Goal: Transaction & Acquisition: Purchase product/service

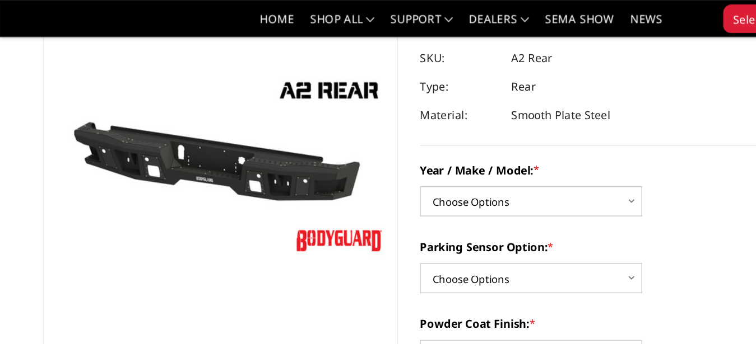
scroll to position [101, 0]
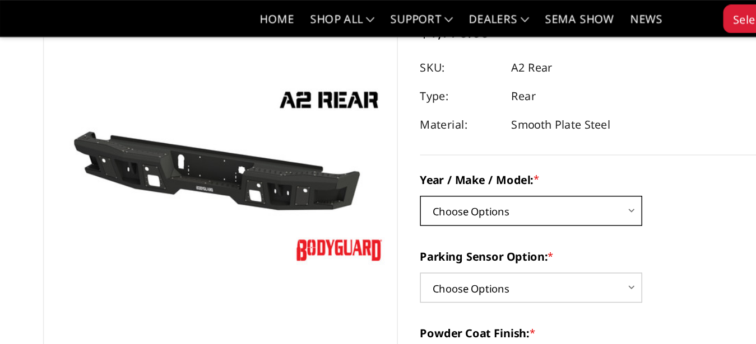
click at [297, 138] on select "Choose Options Chevrolet/GMC 20-24 2500 / 3500 Chevrolet/GMC 15-19 2500 / 3500 …" at bounding box center [375, 148] width 157 height 21
select select "1459"
click option "Chevrolet/GMC 01-07 2500 / 3500" at bounding box center [0, 0] width 0 height 0
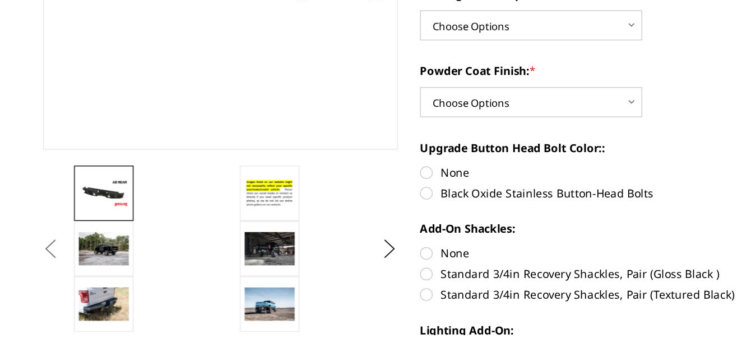
scroll to position [180, 0]
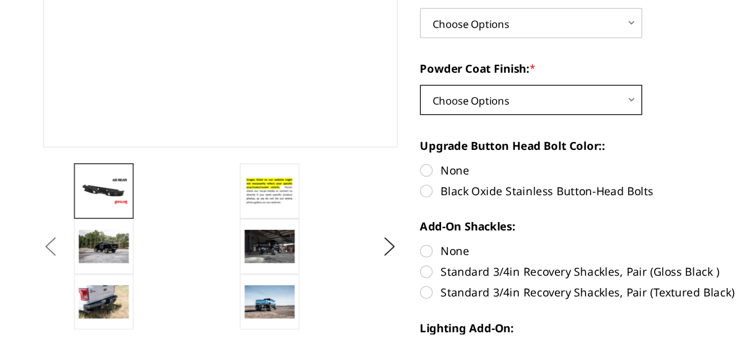
click at [297, 168] on select "Choose Options Bare metal (included) Texture black powder coat" at bounding box center [375, 178] width 157 height 21
select select "549"
click option "Texture black powder coat" at bounding box center [0, 0] width 0 height 0
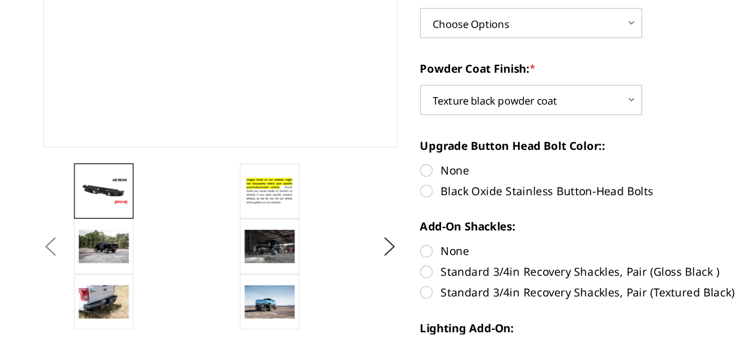
click at [301, 242] on label "Black Oxide Stainless Button-Head Bolts" at bounding box center [422, 243] width 251 height 12
click at [548, 223] on input "Black Oxide Stainless Button-Head Bolts" at bounding box center [548, 222] width 1 height 1
radio input "true"
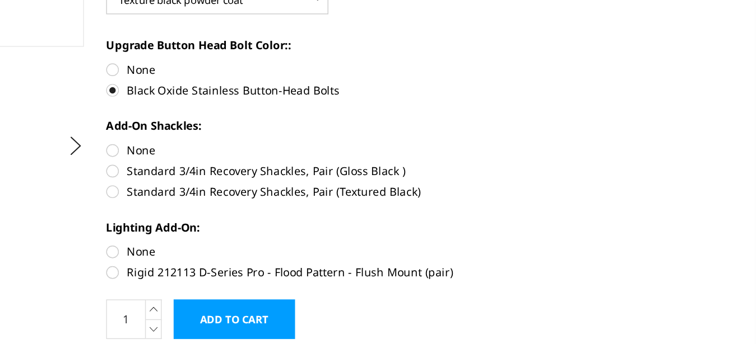
click at [300, 206] on label "Standard 3/4in Recovery Shackles, Pair (Textured Black)" at bounding box center [422, 206] width 251 height 12
click at [548, 186] on input "Standard 3/4in Recovery Shackles, Pair (Textured Black)" at bounding box center [548, 186] width 1 height 1
radio input "true"
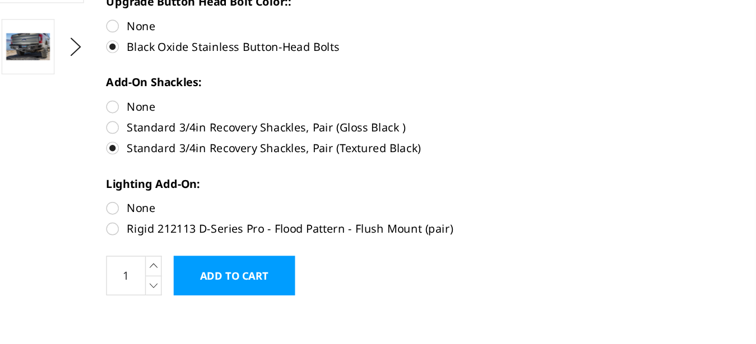
click at [299, 264] on label "Rigid 212113 D-Series Pro - Flood Pattern - Flush Mount (pair)" at bounding box center [422, 264] width 251 height 12
click at [548, 244] on input "Rigid 212113 D-Series Pro - Flood Pattern - Flush Mount (pair)" at bounding box center [548, 243] width 1 height 1
radio input "true"
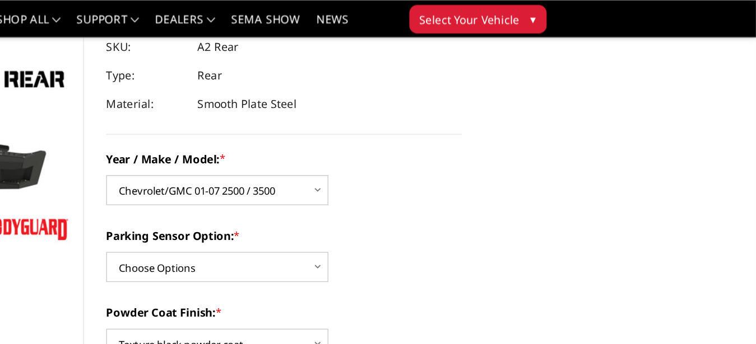
scroll to position [116, 0]
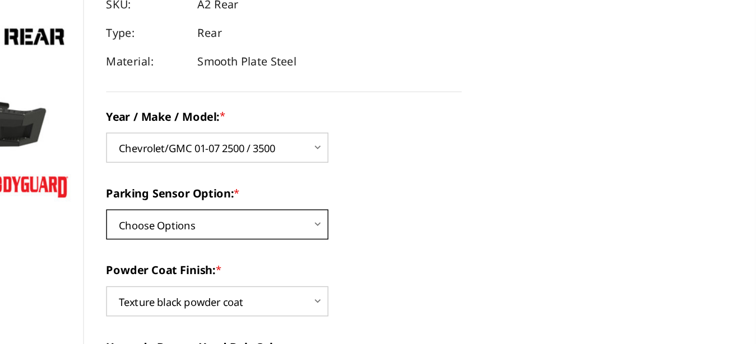
click at [297, 178] on select "Choose Options Yes - With sensor cutouts No - Without sensor cutouts" at bounding box center [375, 188] width 157 height 21
select select "565"
click option "No - Without sensor cutouts" at bounding box center [0, 0] width 0 height 0
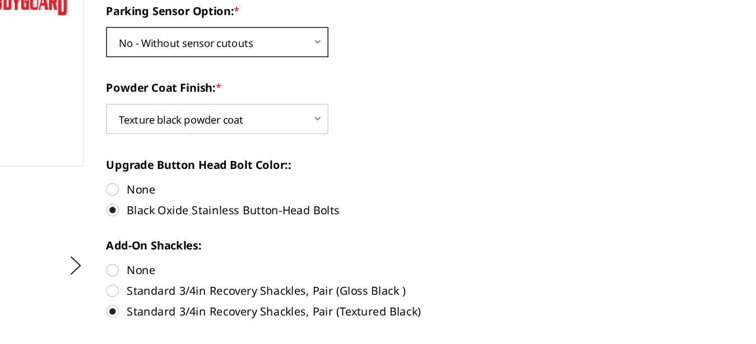
scroll to position [168, 0]
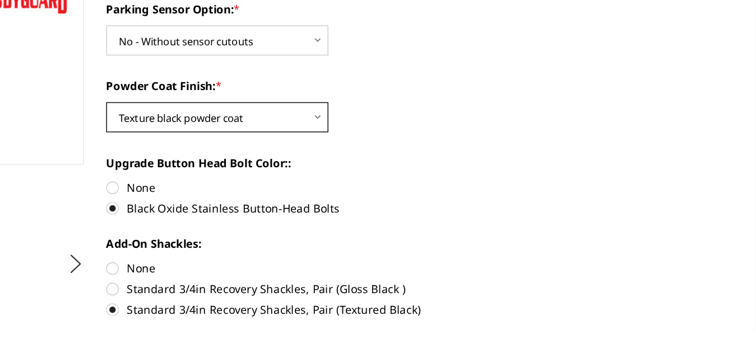
click at [297, 180] on select "Choose Options Bare metal (included) Texture black powder coat" at bounding box center [375, 190] width 157 height 21
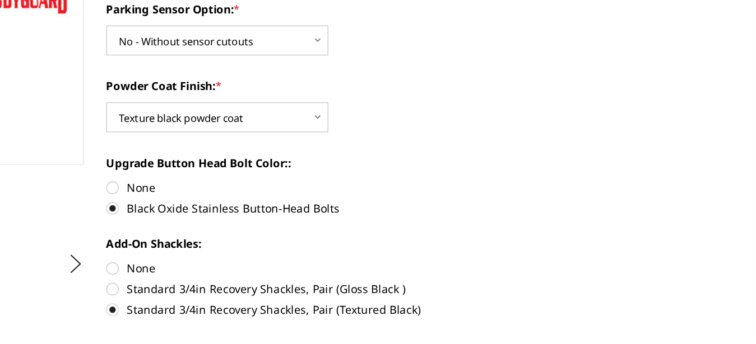
click at [482, 219] on label "Upgrade Button Head Bolt Color::" at bounding box center [422, 223] width 251 height 12
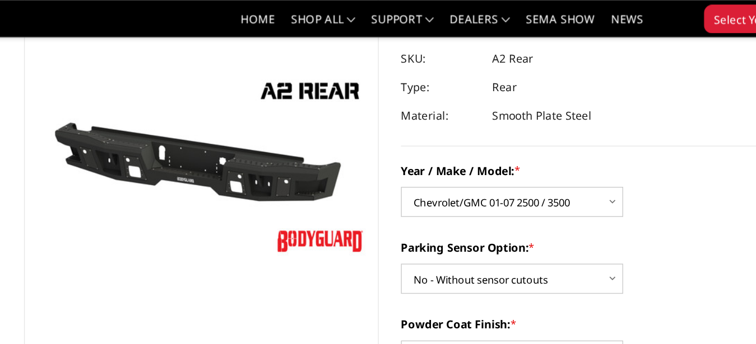
scroll to position [105, 0]
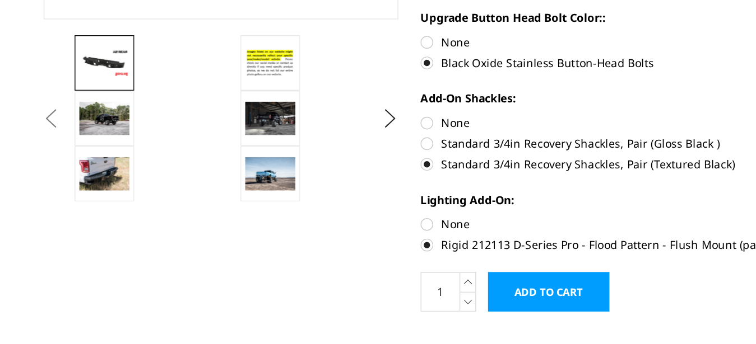
scroll to position [272, 0]
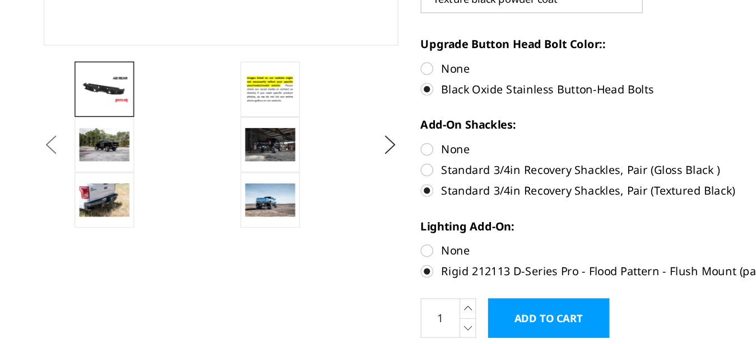
click at [281, 190] on button "Next" at bounding box center [275, 191] width 17 height 17
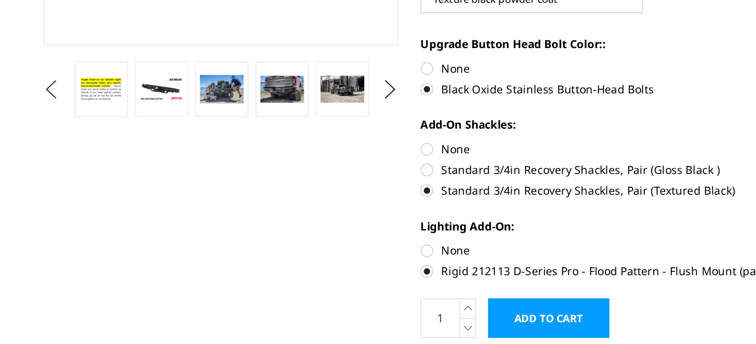
click at [45, 151] on button "Previous" at bounding box center [36, 151] width 17 height 17
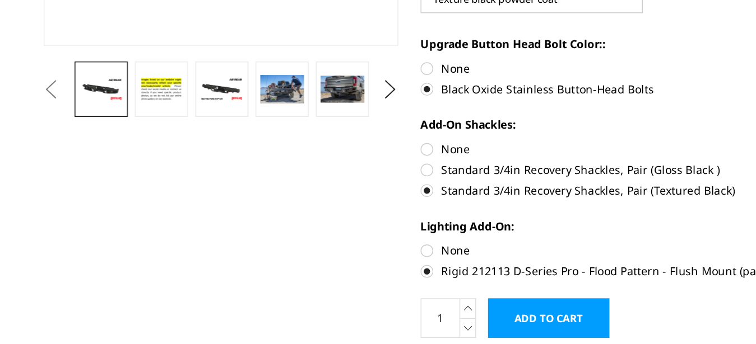
click at [45, 151] on button "Previous" at bounding box center [36, 151] width 17 height 17
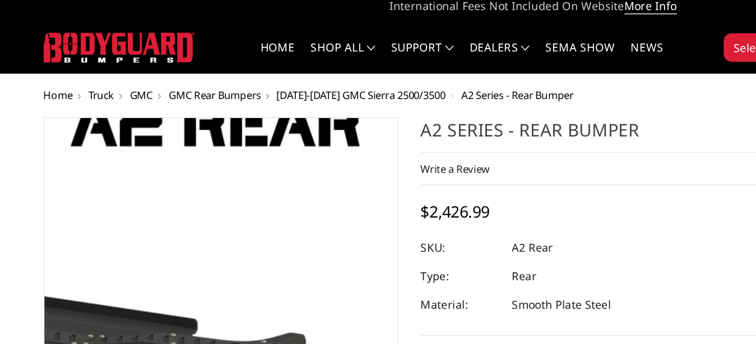
scroll to position [0, 0]
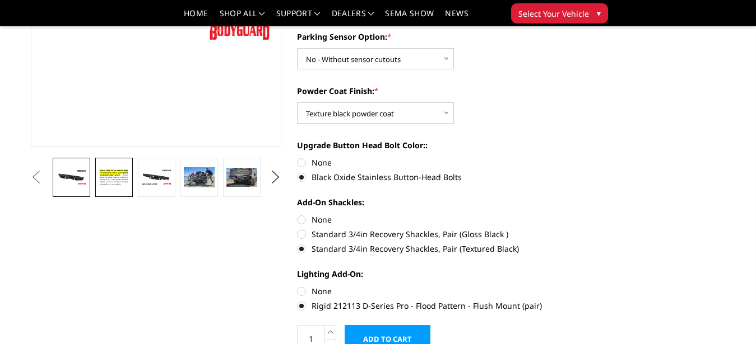
click at [118, 185] on img at bounding box center [114, 177] width 30 height 21
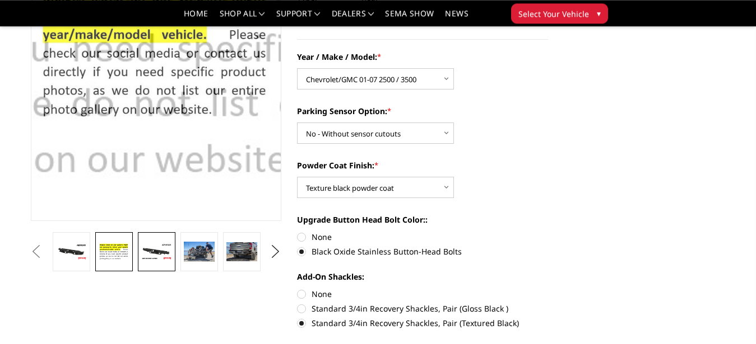
scroll to position [172, 0]
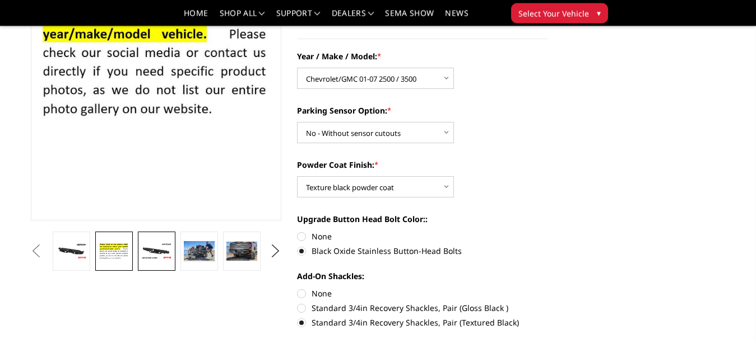
click at [163, 253] on img at bounding box center [156, 251] width 30 height 17
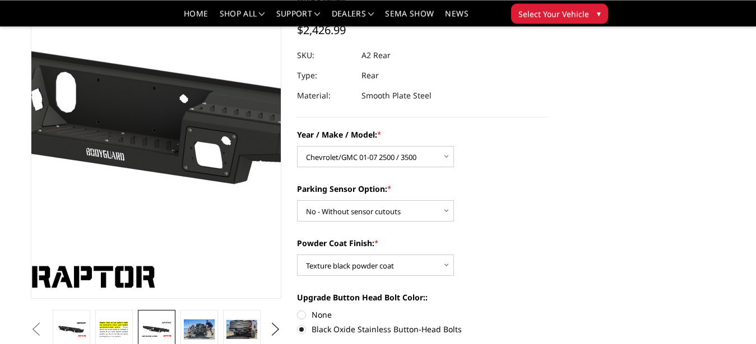
scroll to position [107, 0]
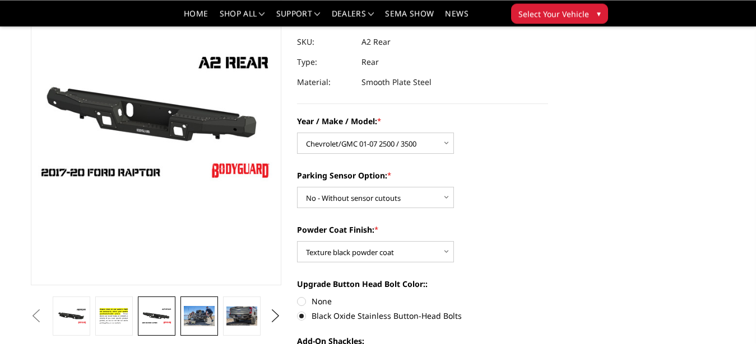
click at [206, 317] on img at bounding box center [199, 316] width 30 height 20
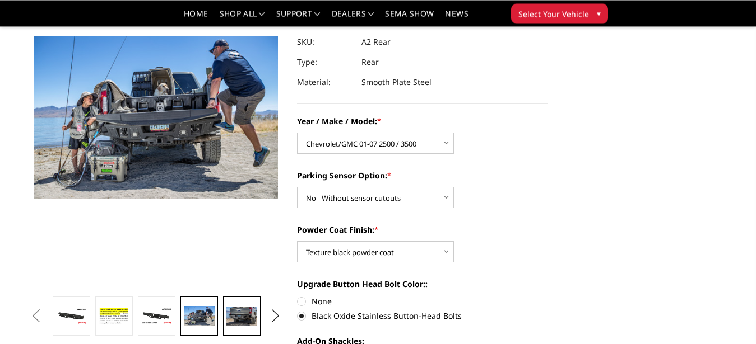
click at [254, 323] on img at bounding box center [241, 317] width 30 height 20
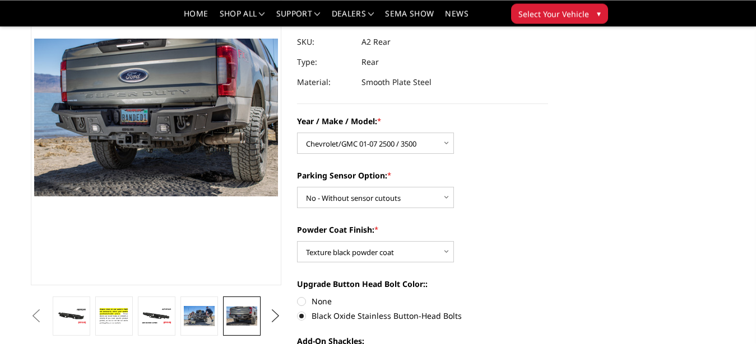
click at [278, 318] on button "Next" at bounding box center [275, 316] width 17 height 17
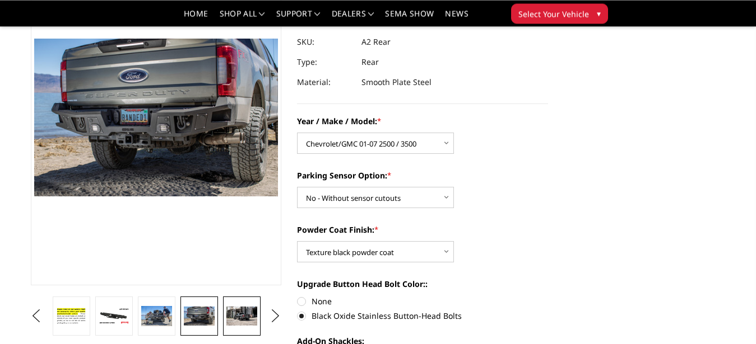
click at [247, 310] on img at bounding box center [241, 317] width 30 height 20
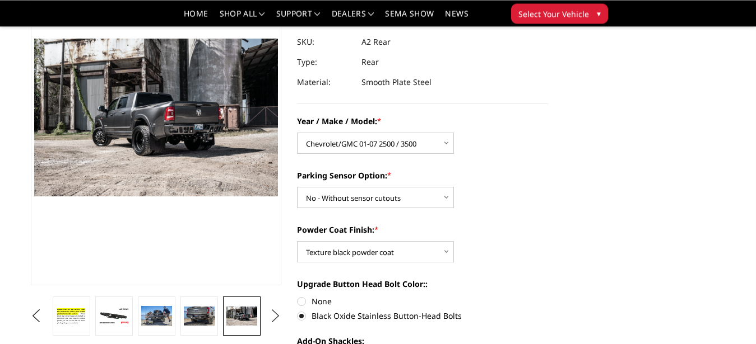
click at [278, 313] on button "Next" at bounding box center [275, 316] width 17 height 17
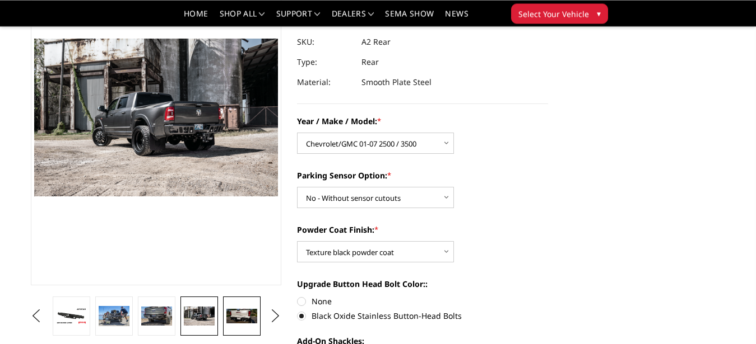
click at [260, 318] on link at bounding box center [241, 316] width 37 height 39
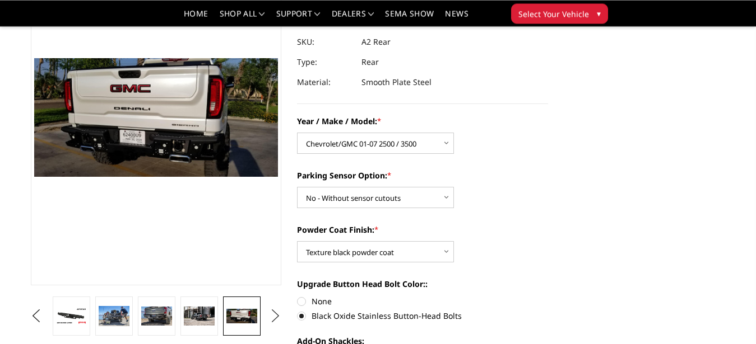
click at [273, 318] on button "Next" at bounding box center [275, 316] width 17 height 17
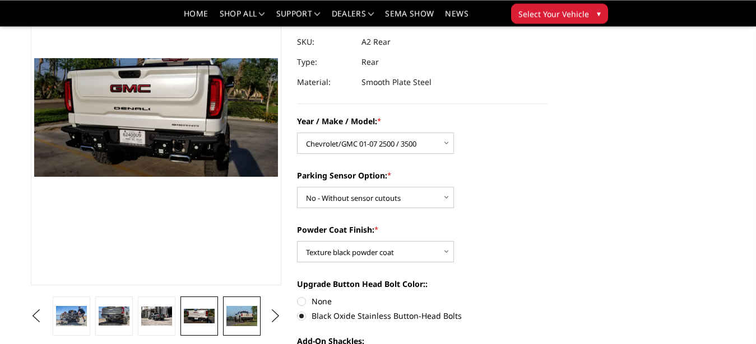
click at [240, 306] on link at bounding box center [241, 316] width 37 height 39
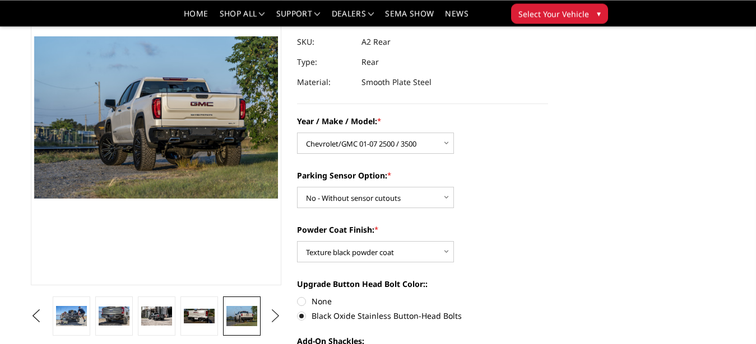
click at [273, 313] on button "Next" at bounding box center [275, 316] width 17 height 17
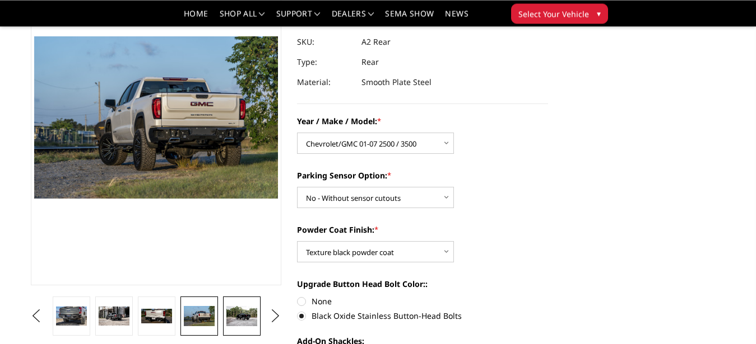
click at [246, 306] on link at bounding box center [241, 316] width 37 height 39
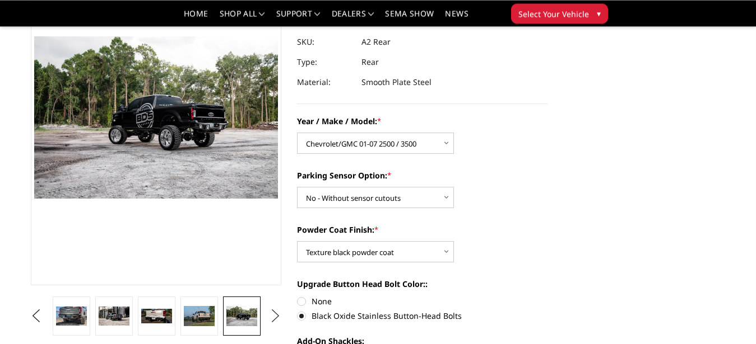
click at [277, 318] on button "Next" at bounding box center [275, 316] width 17 height 17
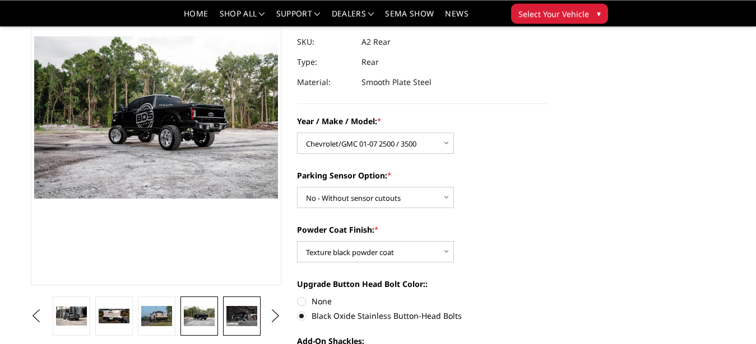
click at [251, 316] on img at bounding box center [241, 316] width 30 height 20
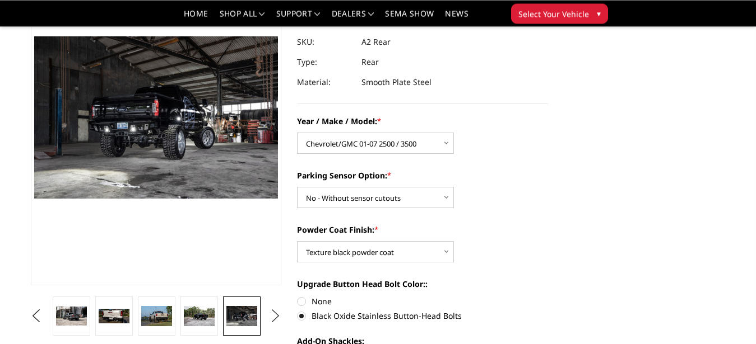
click at [272, 316] on button "Next" at bounding box center [275, 316] width 17 height 17
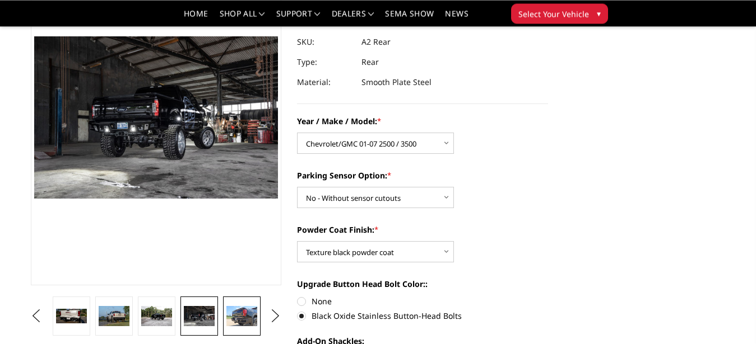
click at [254, 315] on img at bounding box center [241, 316] width 30 height 20
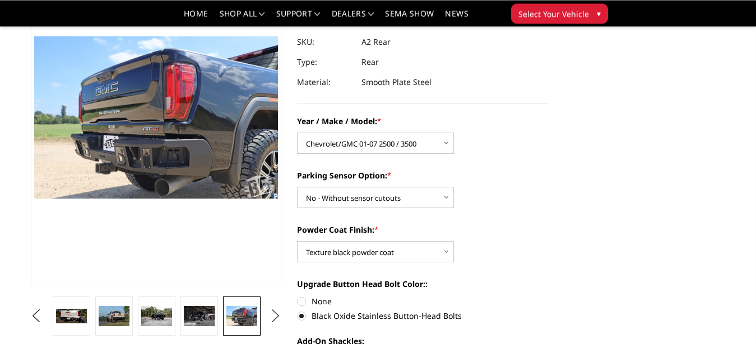
click at [274, 315] on button "Next" at bounding box center [275, 316] width 17 height 17
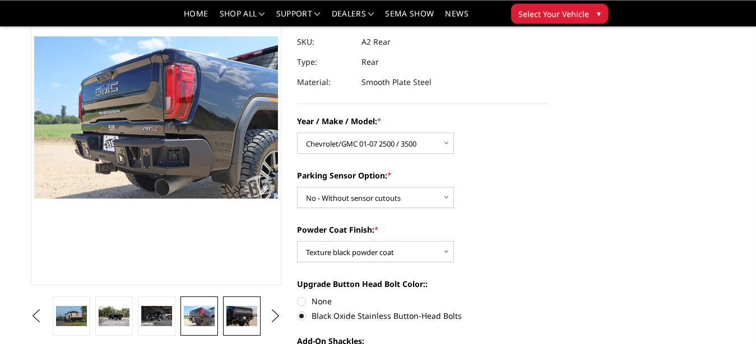
click at [255, 313] on img at bounding box center [241, 316] width 30 height 20
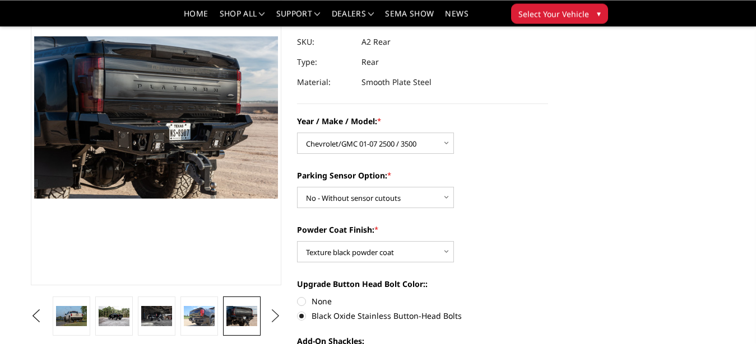
click at [277, 318] on button "Next" at bounding box center [275, 316] width 17 height 17
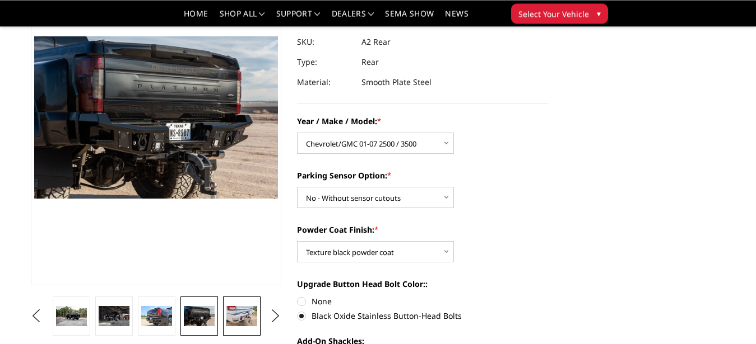
click at [256, 315] on img at bounding box center [241, 316] width 30 height 20
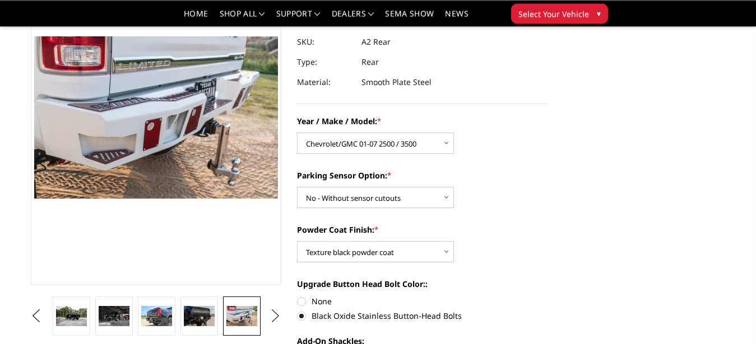
click at [277, 314] on button "Next" at bounding box center [275, 316] width 17 height 17
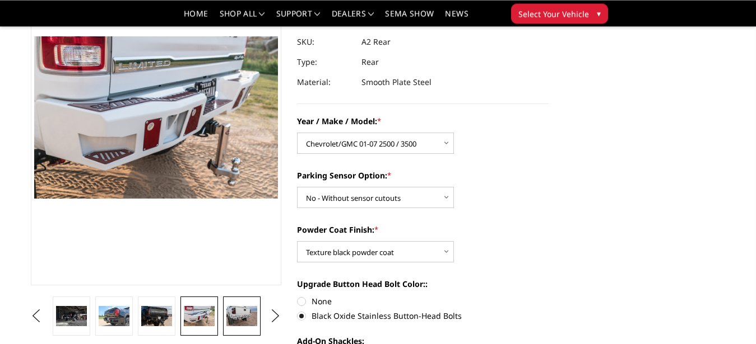
click at [248, 314] on img at bounding box center [241, 316] width 30 height 20
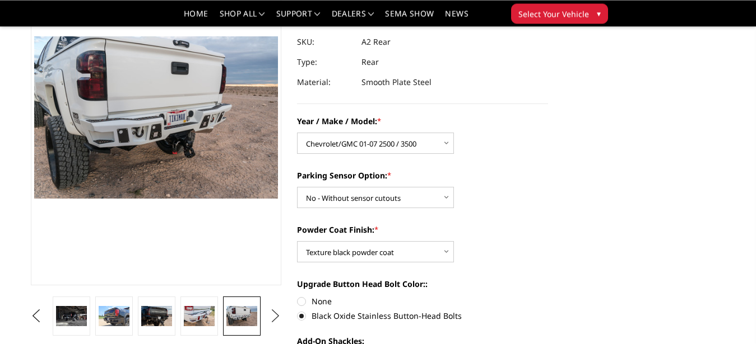
click at [273, 319] on button "Next" at bounding box center [275, 316] width 17 height 17
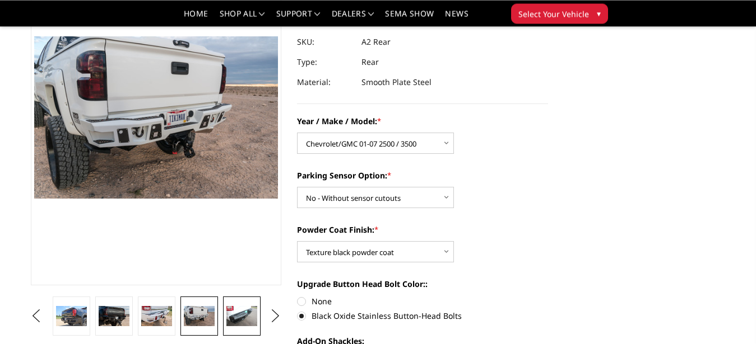
click at [252, 316] on img at bounding box center [241, 316] width 30 height 20
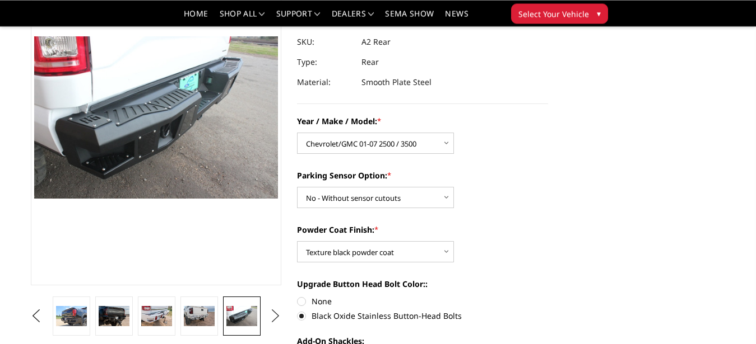
click at [279, 315] on button "Next" at bounding box center [275, 316] width 17 height 17
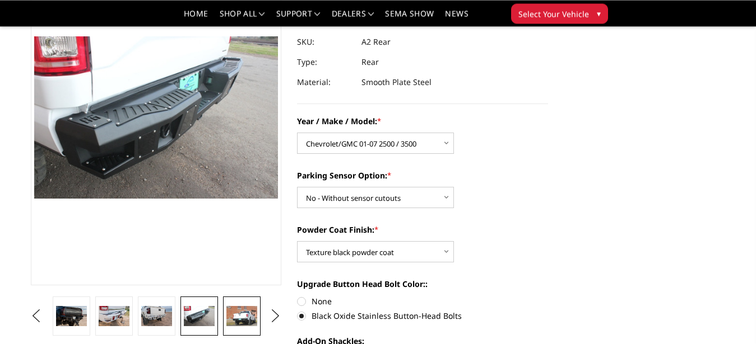
click at [257, 314] on link at bounding box center [241, 316] width 37 height 39
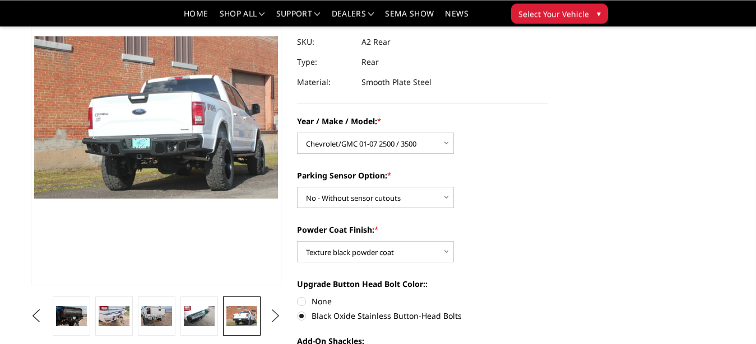
click at [276, 318] on button "Next" at bounding box center [275, 316] width 17 height 17
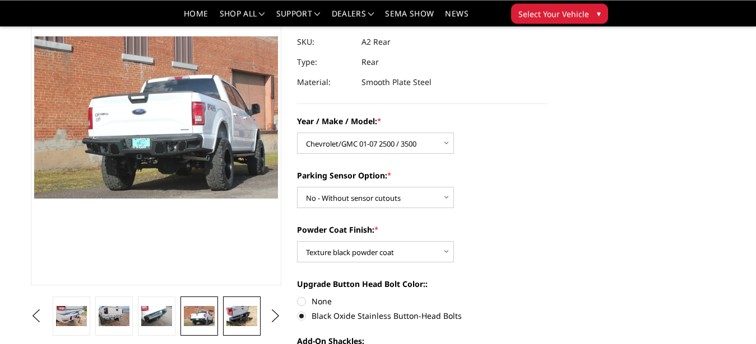
click at [253, 314] on img at bounding box center [241, 316] width 30 height 20
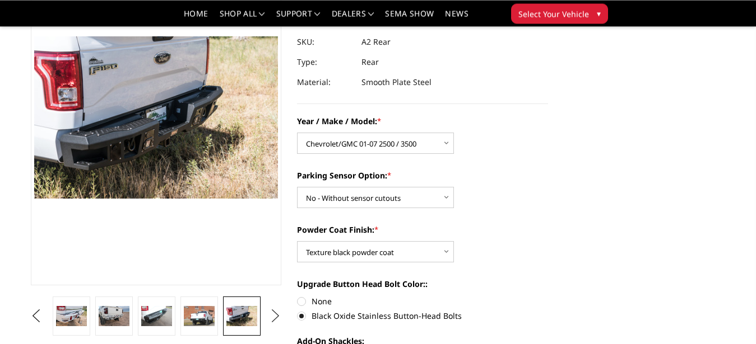
click at [283, 316] on button "Next" at bounding box center [275, 316] width 17 height 17
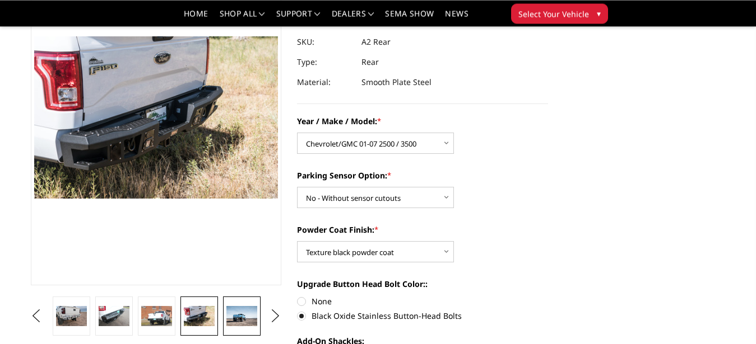
click at [255, 316] on img at bounding box center [241, 316] width 30 height 20
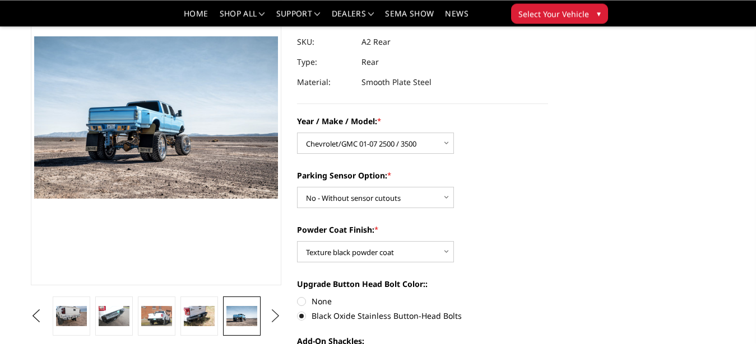
click at [280, 316] on button "Next" at bounding box center [275, 316] width 17 height 17
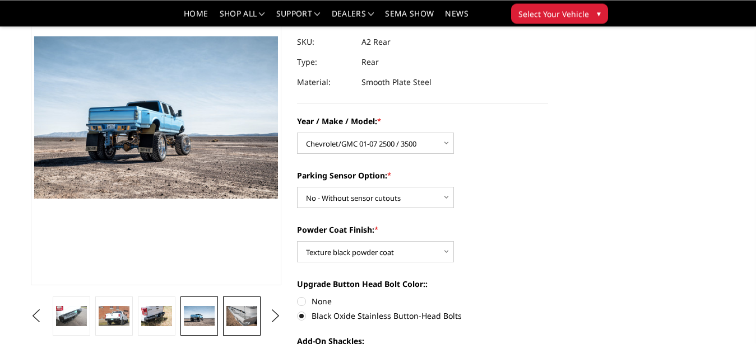
click at [246, 314] on img at bounding box center [241, 316] width 30 height 20
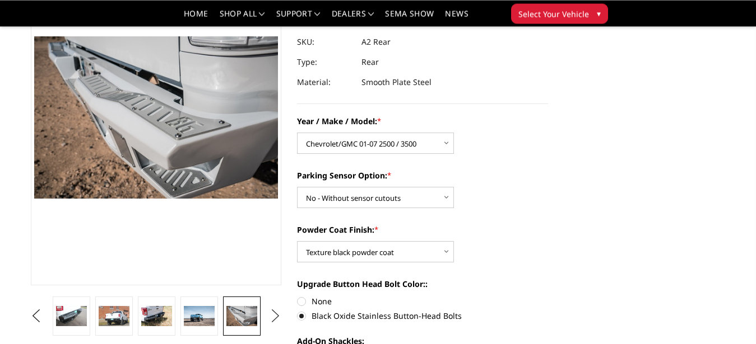
click at [278, 319] on button "Next" at bounding box center [275, 316] width 17 height 17
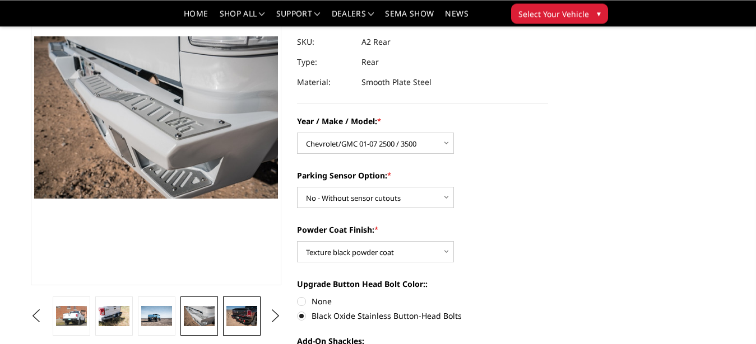
click at [255, 319] on img at bounding box center [241, 316] width 30 height 20
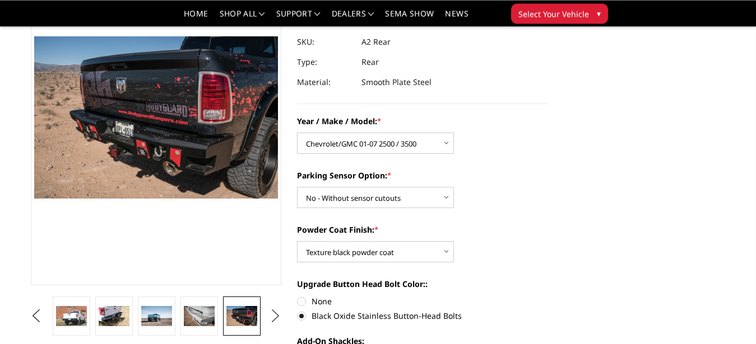
click at [274, 320] on button "Next" at bounding box center [275, 316] width 17 height 17
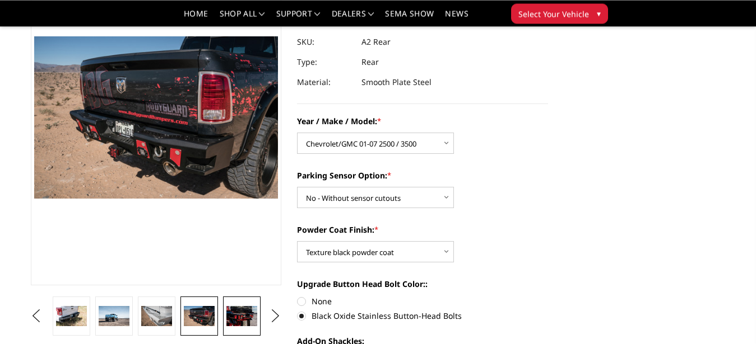
click at [253, 317] on img at bounding box center [241, 316] width 30 height 20
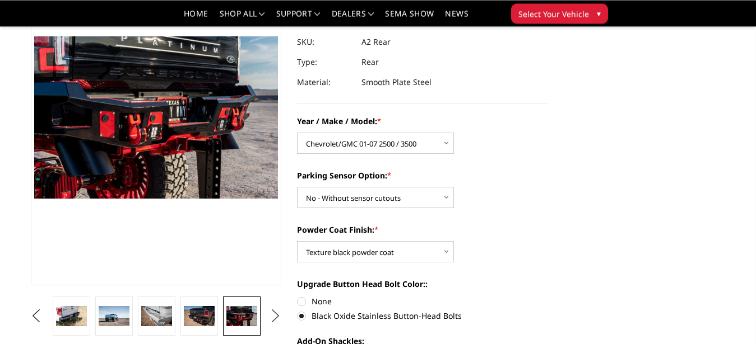
click at [272, 313] on button "Next" at bounding box center [275, 316] width 17 height 17
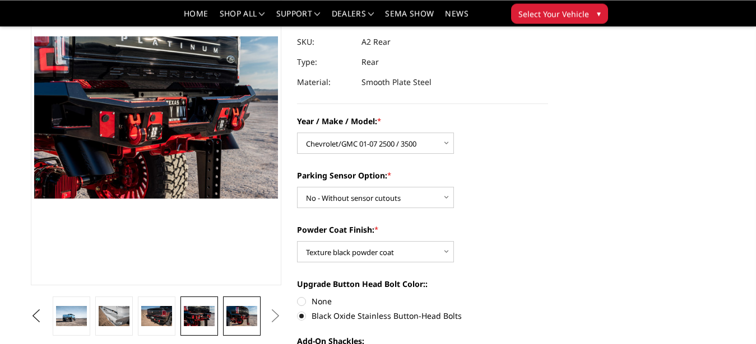
click at [244, 307] on img at bounding box center [241, 316] width 30 height 20
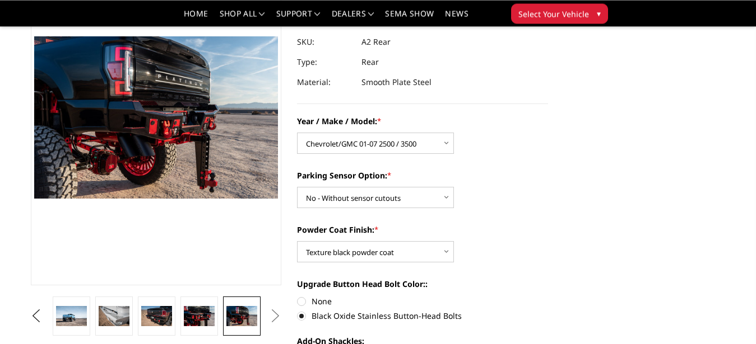
click at [277, 314] on button "Next" at bounding box center [275, 316] width 17 height 17
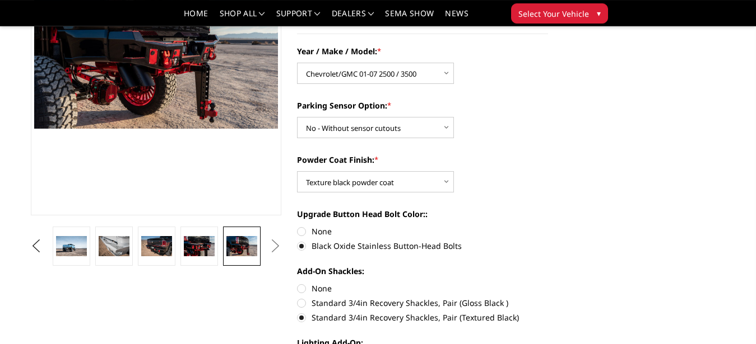
scroll to position [176, 0]
